Goal: Information Seeking & Learning: Learn about a topic

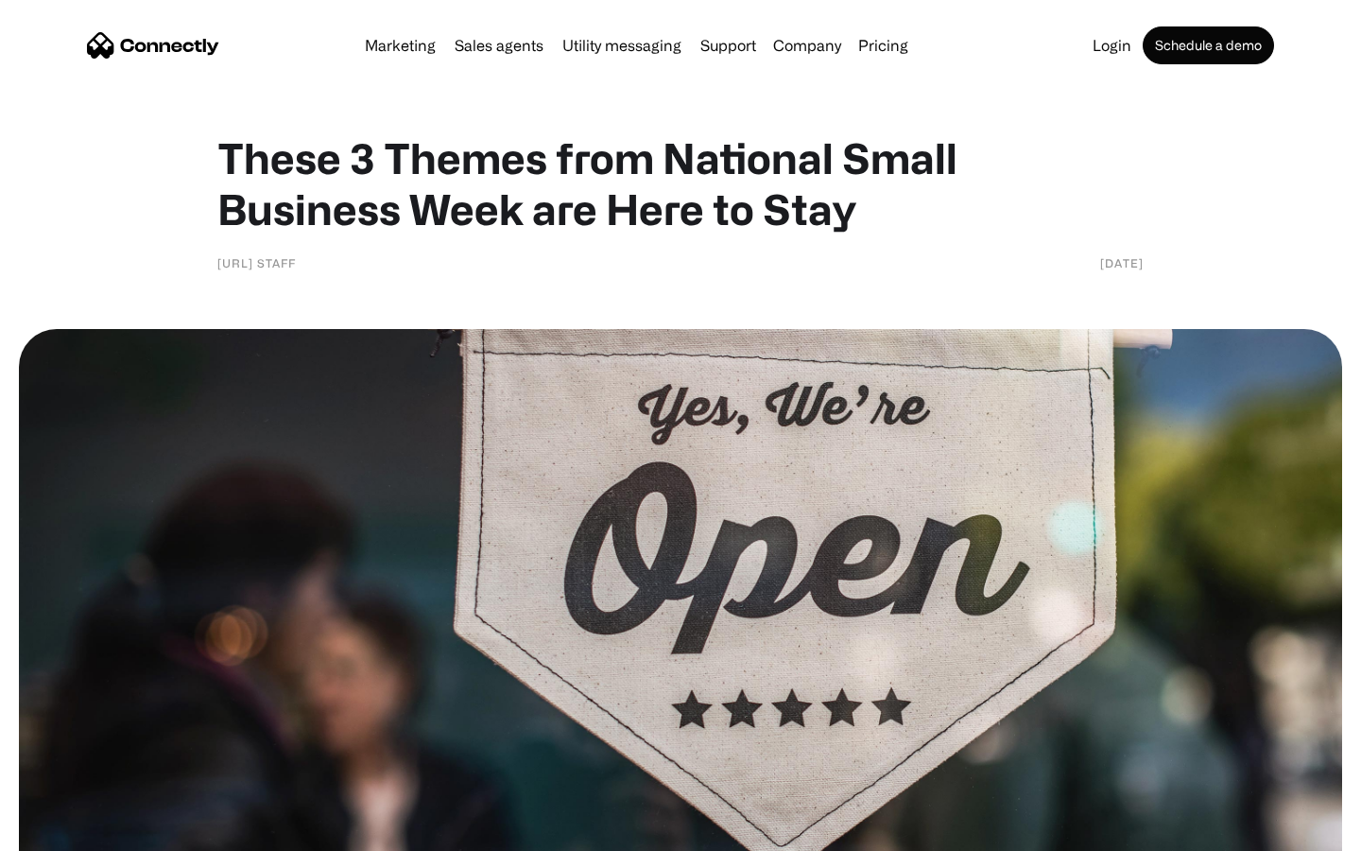
scroll to position [1621, 0]
